Goal: Task Accomplishment & Management: Use online tool/utility

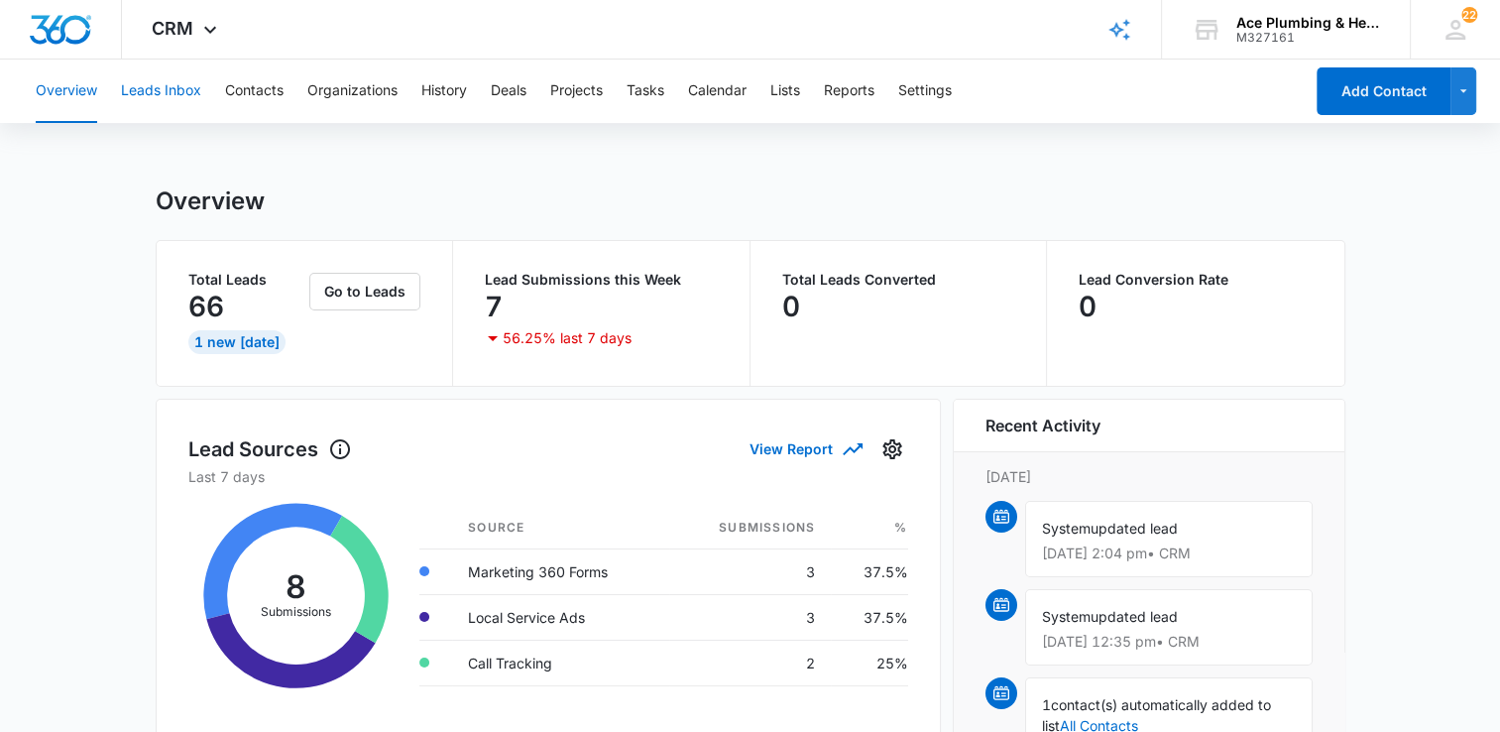
click at [186, 97] on button "Leads Inbox" at bounding box center [161, 90] width 80 height 63
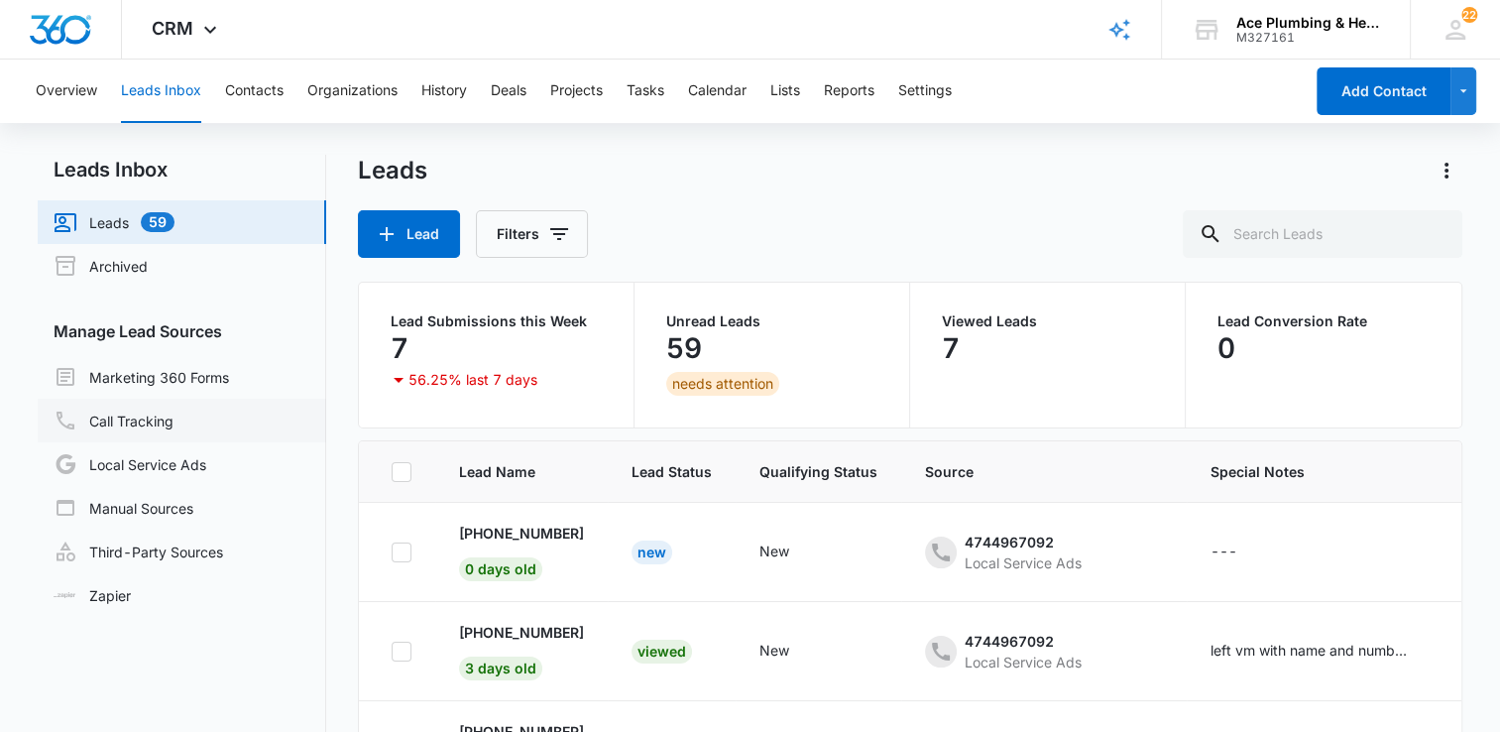
click at [142, 419] on link "Call Tracking" at bounding box center [114, 420] width 120 height 24
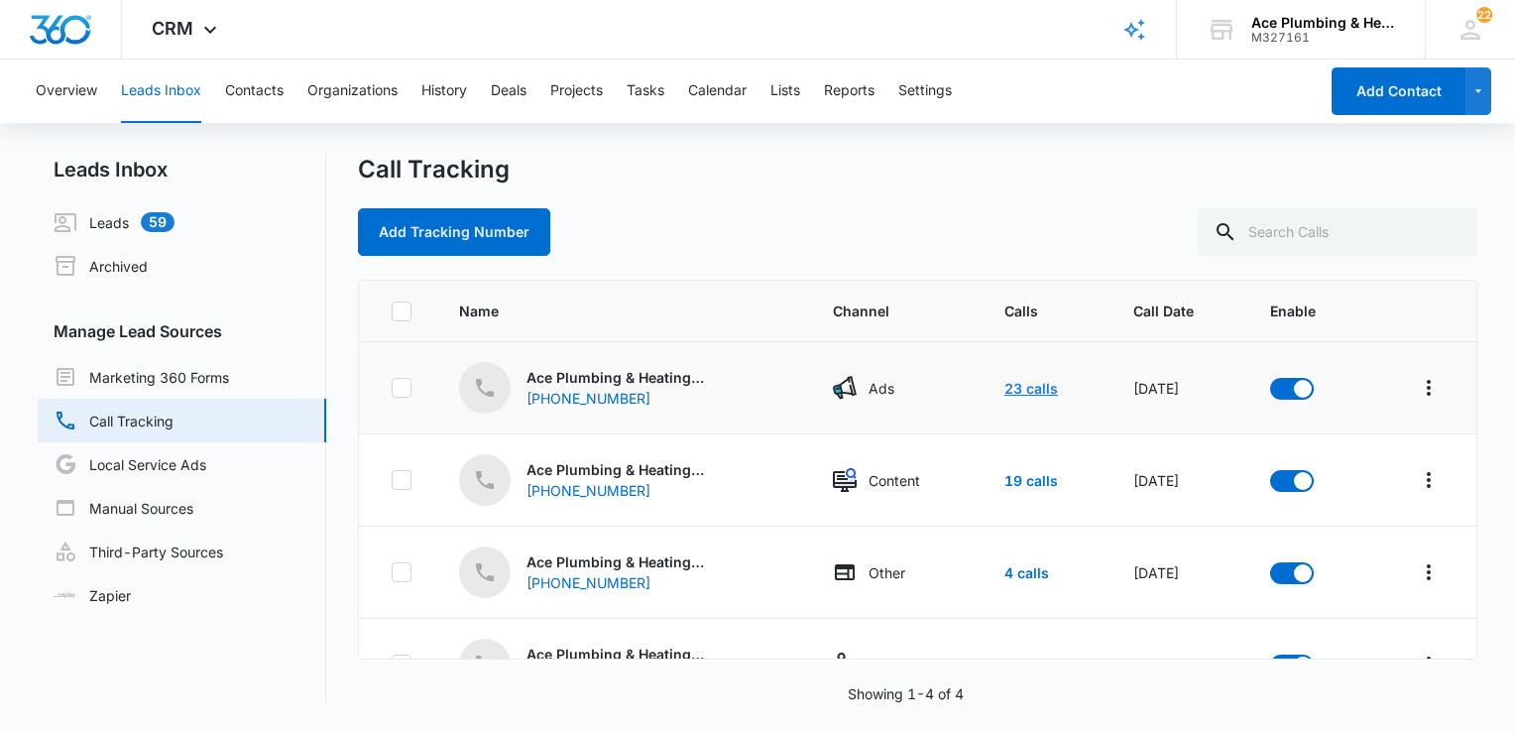
click at [1009, 386] on link "23 calls" at bounding box center [1031, 388] width 54 height 17
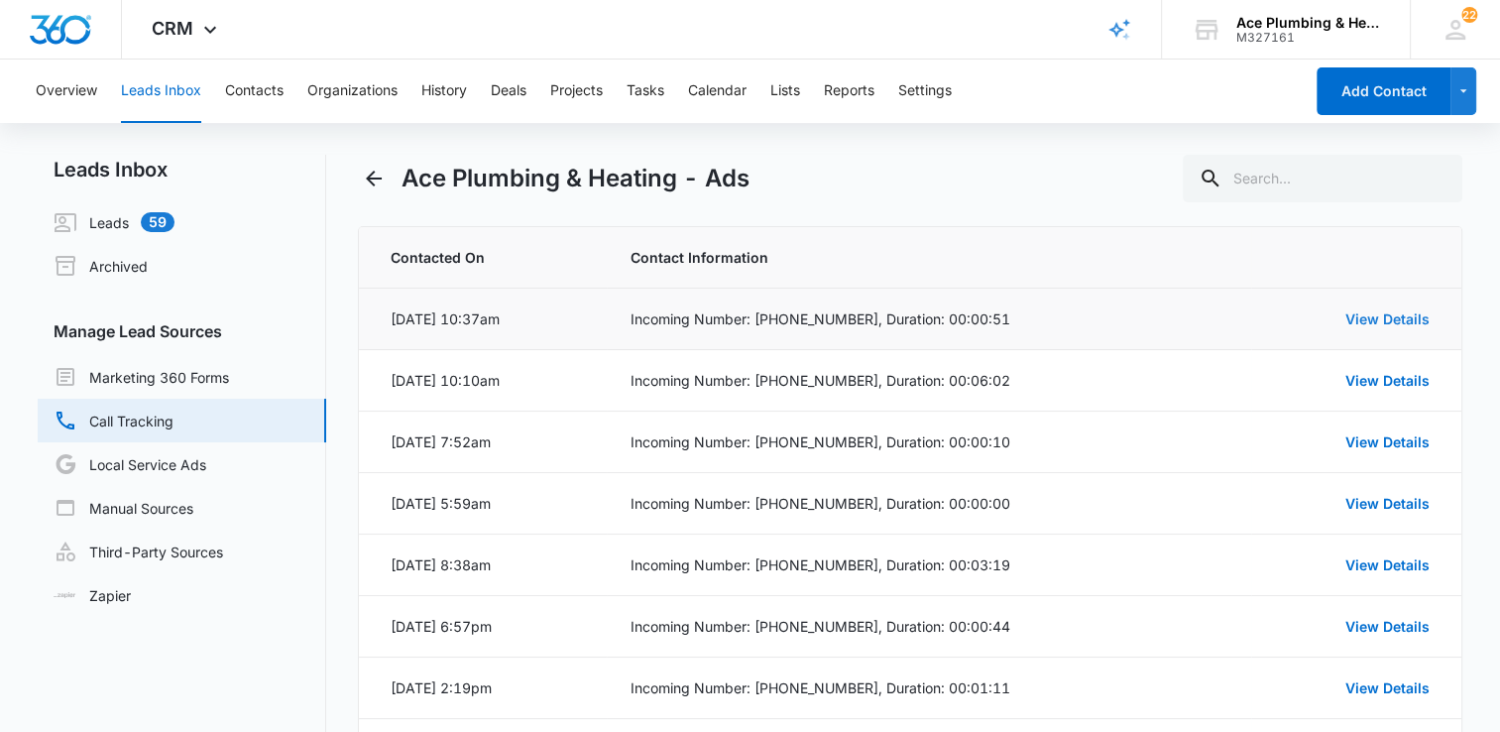
click at [1396, 323] on link "View Details" at bounding box center [1387, 318] width 84 height 17
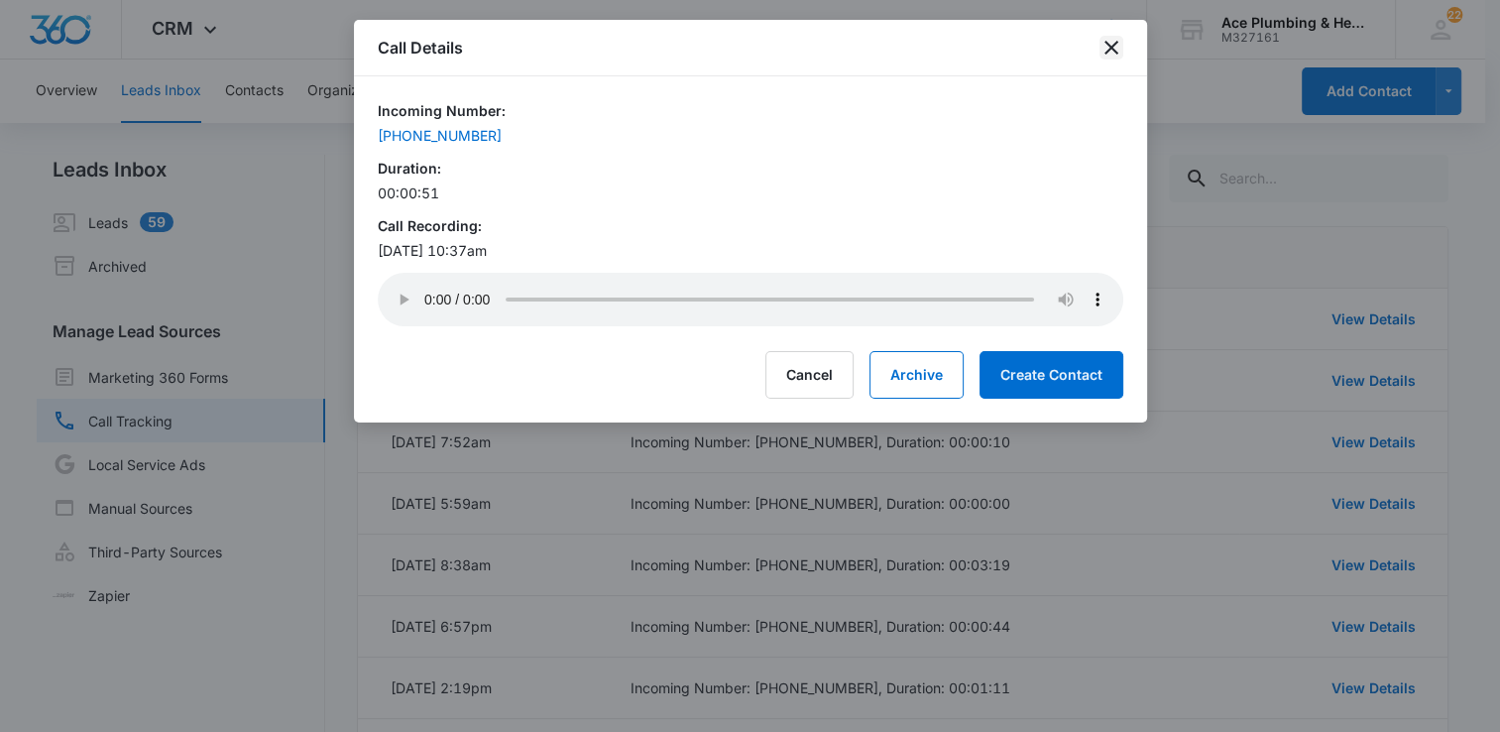
click at [1116, 42] on icon "close" at bounding box center [1111, 48] width 14 height 14
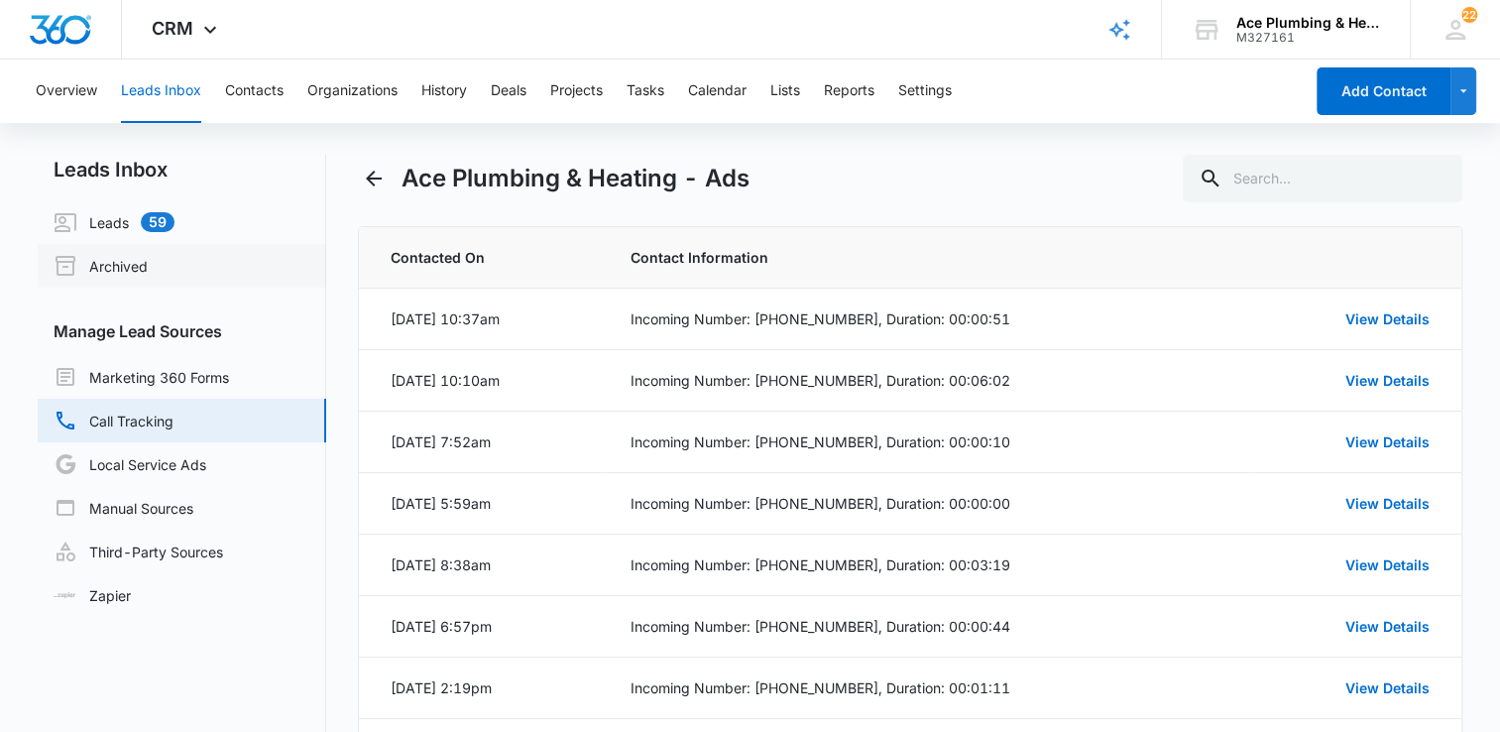
click at [148, 269] on link "Archived" at bounding box center [101, 266] width 94 height 24
